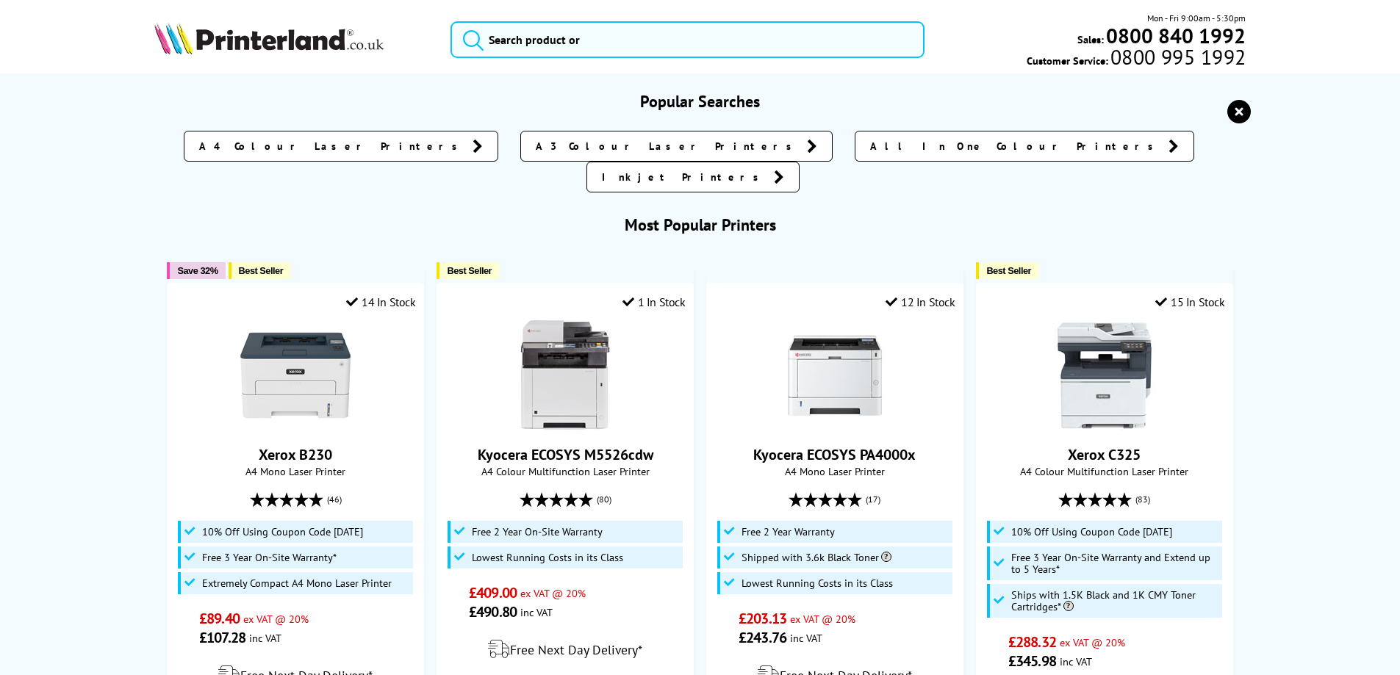
drag, startPoint x: 0, startPoint y: 0, endPoint x: 517, endPoint y: 46, distance: 519.4
click at [517, 46] on input "search" at bounding box center [687, 39] width 474 height 37
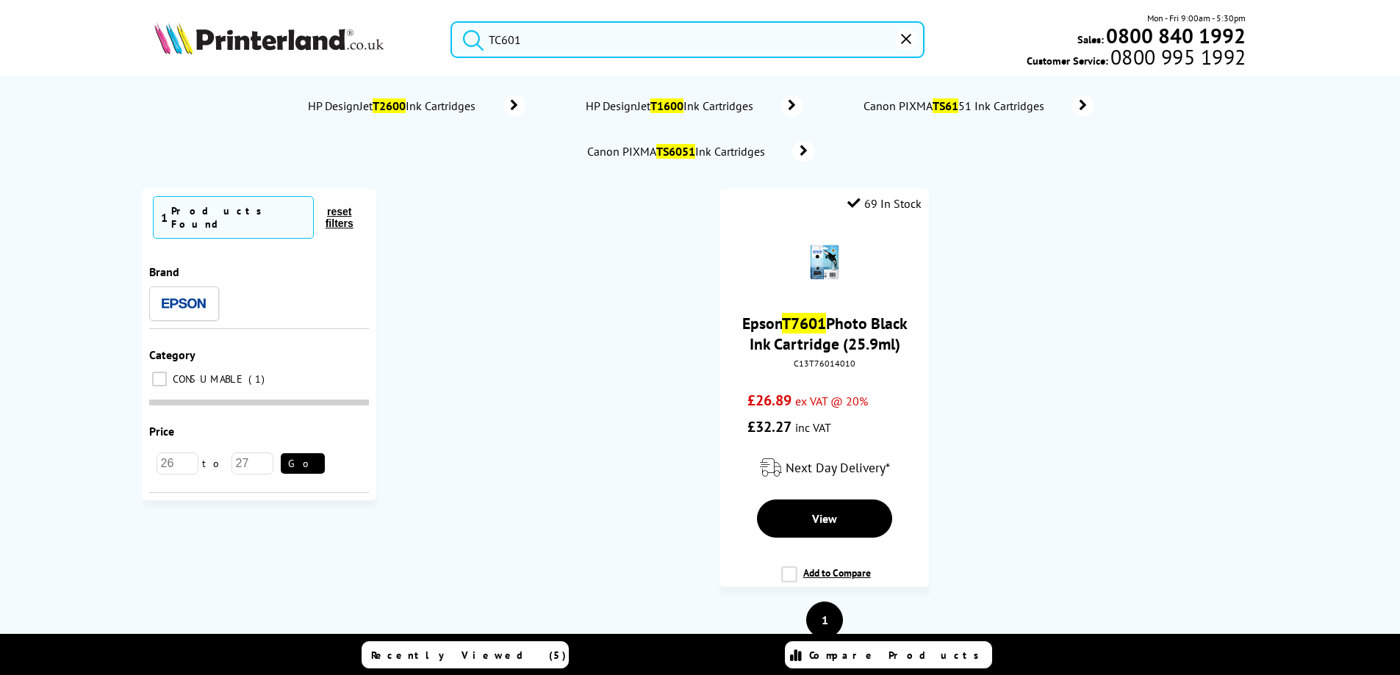
type input "TC601"
click at [451, 21] on button "submit" at bounding box center [469, 37] width 37 height 32
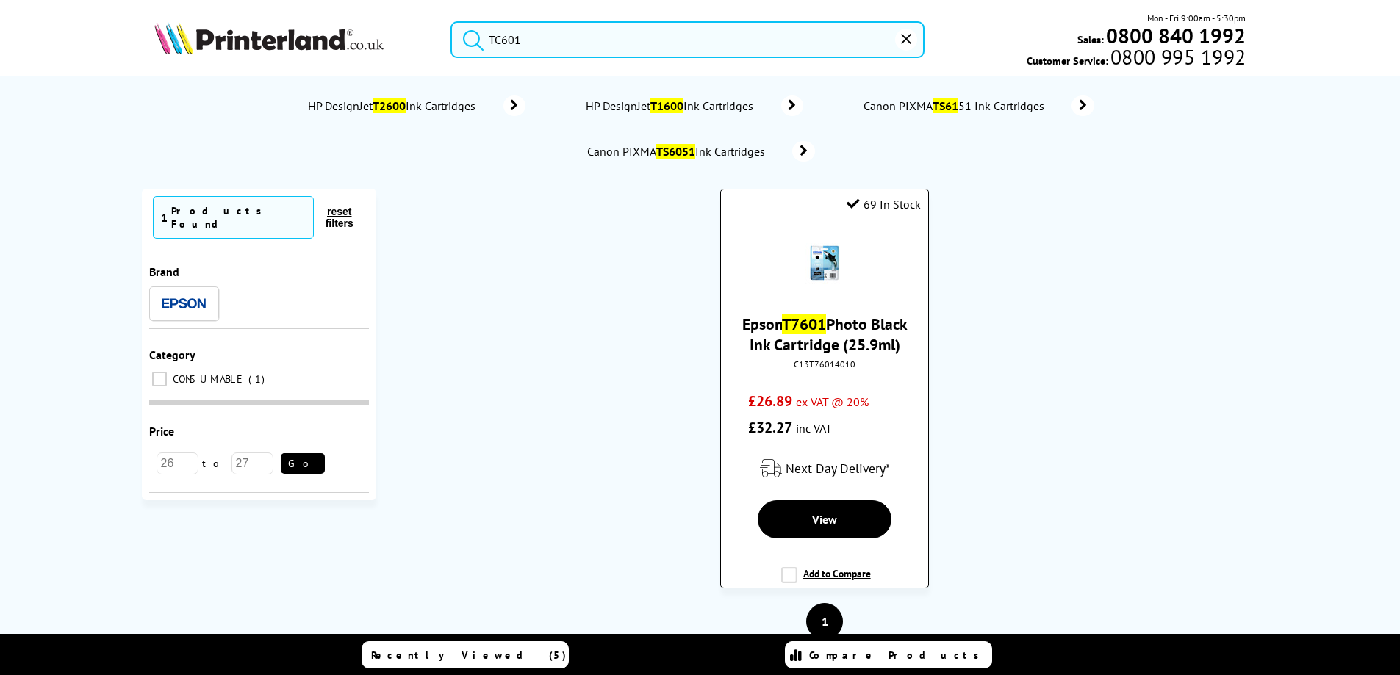
click at [821, 340] on link "Epson T7601 Photo Black Ink Cartridge (25.9ml)" at bounding box center [824, 334] width 165 height 41
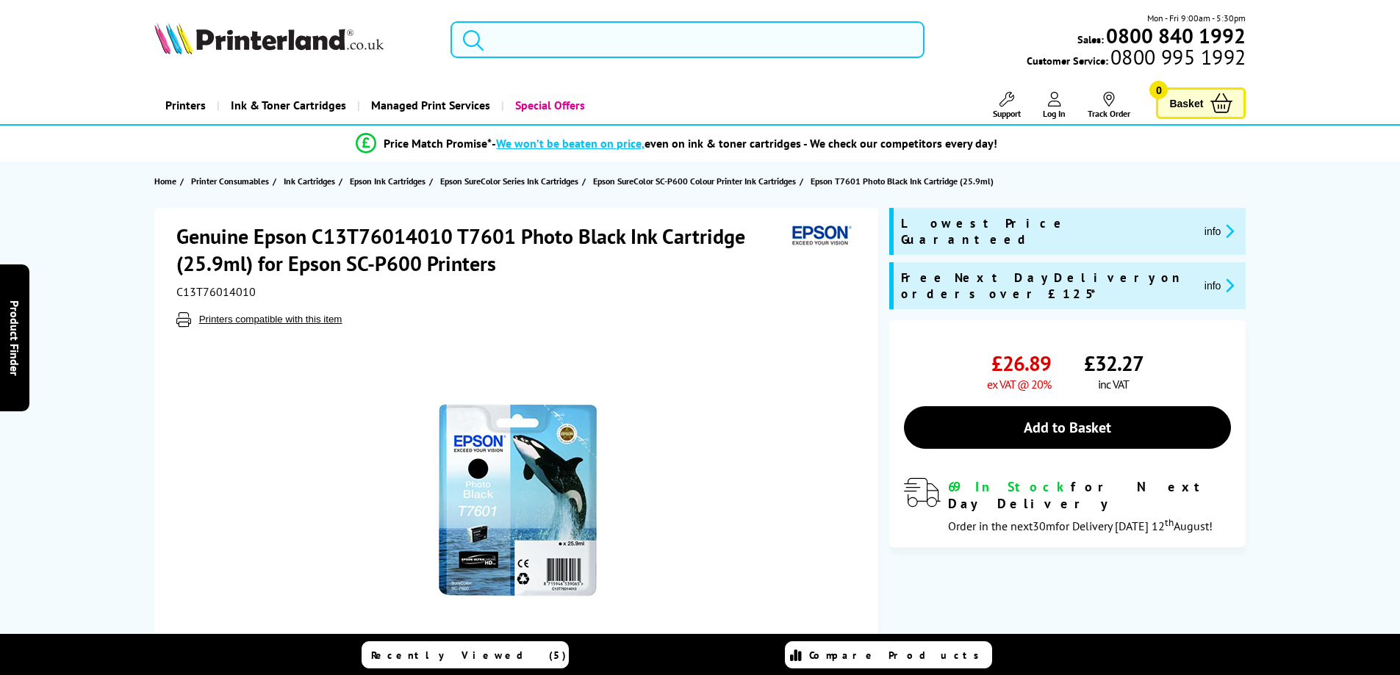
click at [514, 48] on input "search" at bounding box center [687, 39] width 474 height 37
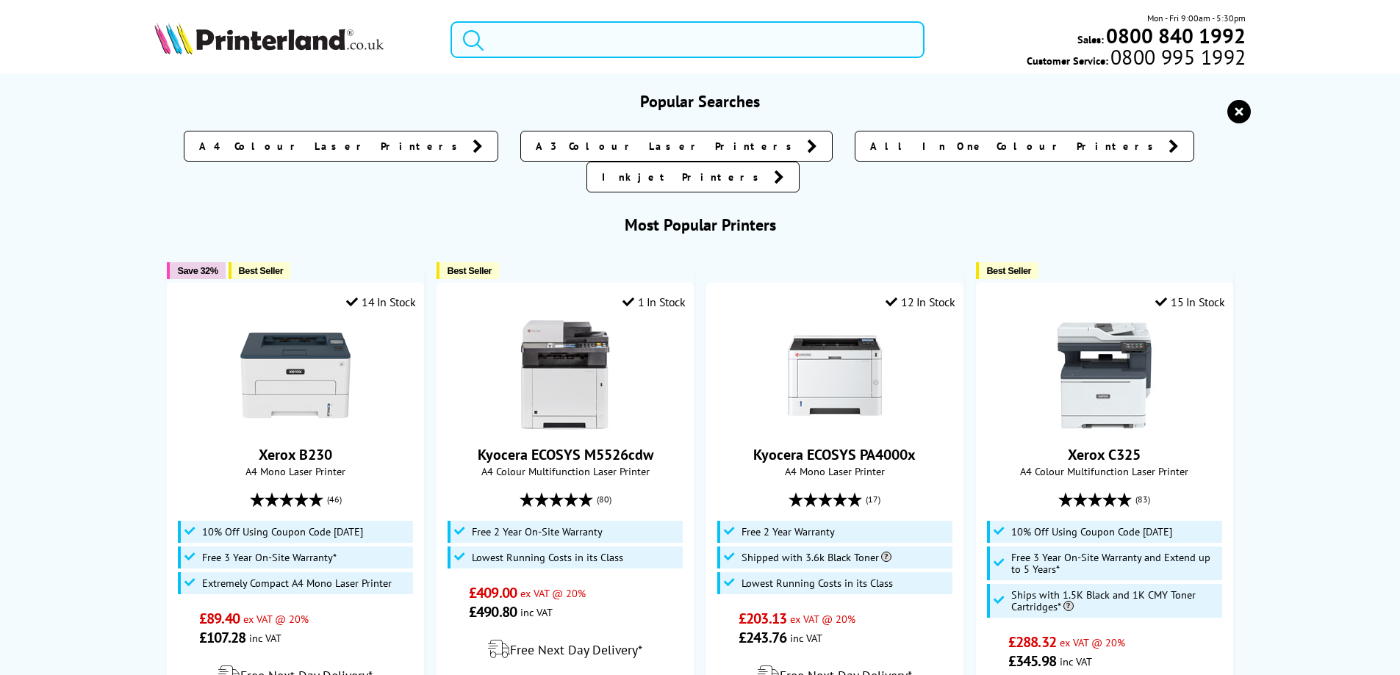
paste input "MCPP3WH"
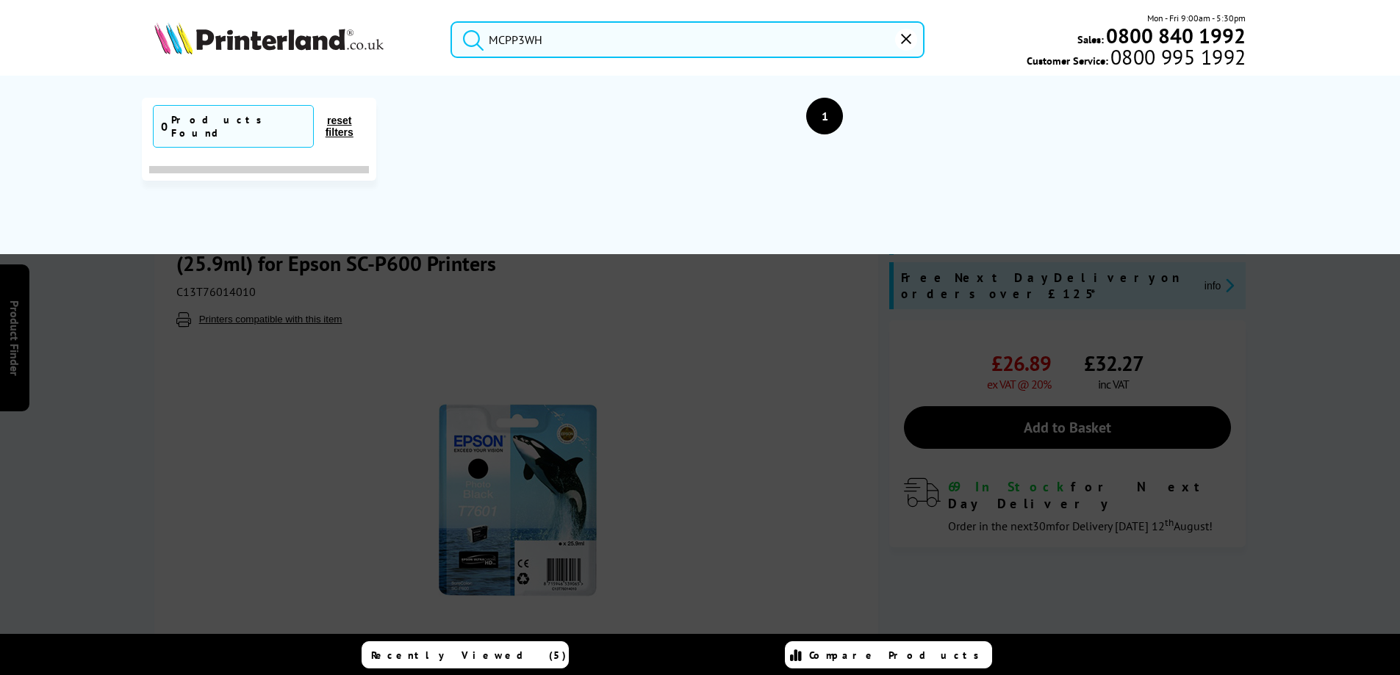
type input "MCPP3WH"
click at [451, 21] on button "submit" at bounding box center [469, 37] width 37 height 32
click at [902, 40] on icon "reset" at bounding box center [906, 39] width 10 height 10
